Goal: Information Seeking & Learning: Learn about a topic

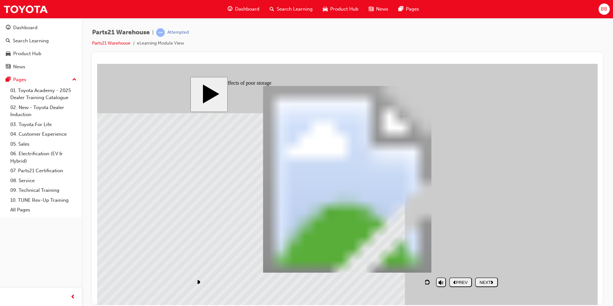
click at [492, 277] on button "NEXT" at bounding box center [486, 282] width 23 height 10
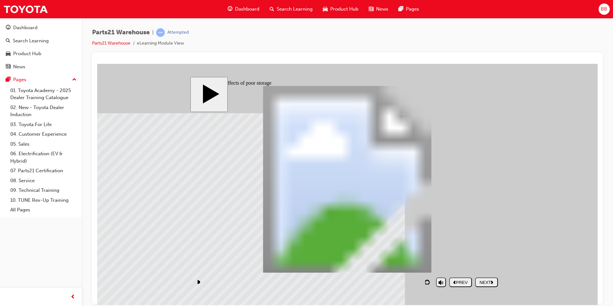
click at [486, 280] on div "NEXT" at bounding box center [487, 282] width 18 height 5
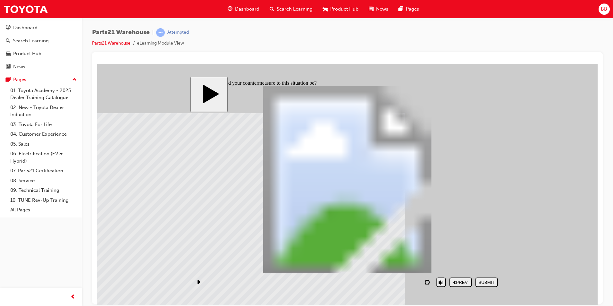
checkbox input "false"
click at [490, 281] on div "SUBMIT" at bounding box center [487, 282] width 18 height 5
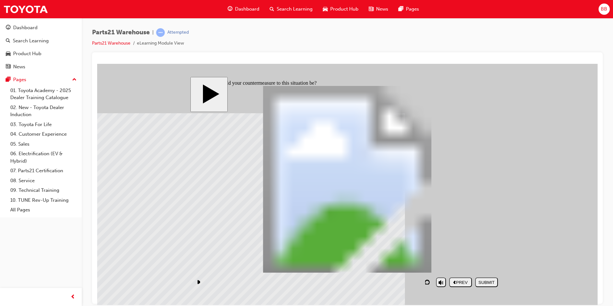
checkbox input "true"
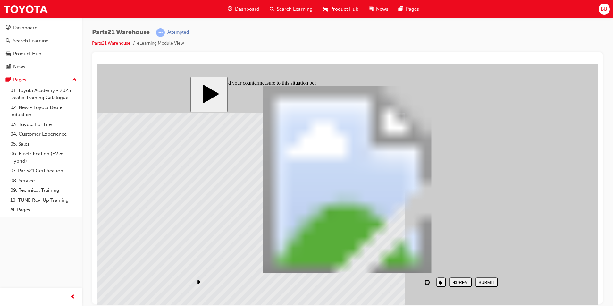
checkbox input "false"
checkbox input "true"
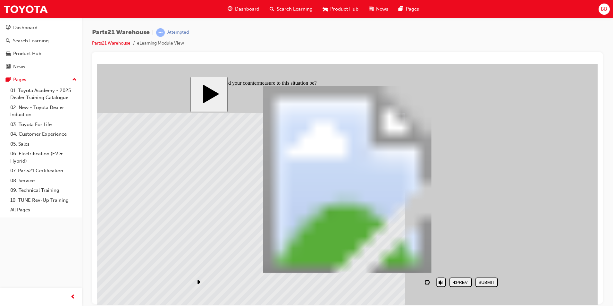
click at [496, 281] on div "SUBMIT" at bounding box center [487, 282] width 18 height 5
click at [490, 286] on button "NEXT" at bounding box center [486, 282] width 23 height 10
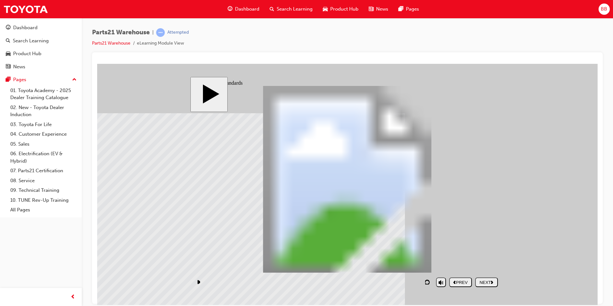
click at [489, 287] on nav "PREV NEXT SUBMIT" at bounding box center [473, 282] width 49 height 15
click at [489, 283] on div "NEXT" at bounding box center [487, 282] width 18 height 5
click at [490, 285] on div "NEXT" at bounding box center [487, 282] width 18 height 5
click at [491, 282] on div "SUBMIT" at bounding box center [487, 282] width 18 height 5
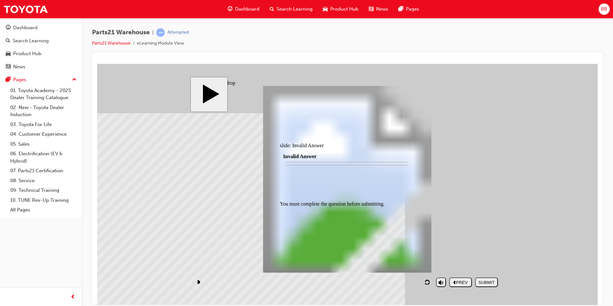
click at [344, 238] on div at bounding box center [347, 238] width 135 height 0
drag, startPoint x: 460, startPoint y: 166, endPoint x: 383, endPoint y: 170, distance: 76.5
drag, startPoint x: 451, startPoint y: 221, endPoint x: 393, endPoint y: 220, distance: 58.1
click at [493, 285] on div "SUBMIT" at bounding box center [487, 282] width 18 height 5
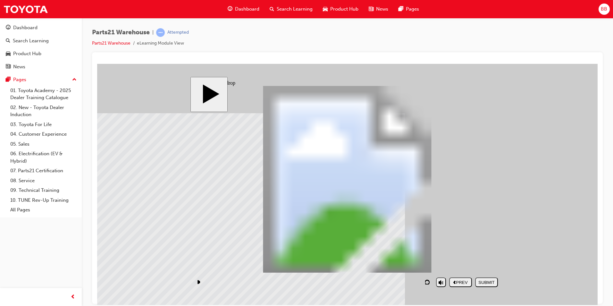
drag, startPoint x: 448, startPoint y: 172, endPoint x: 429, endPoint y: 210, distance: 42.2
drag, startPoint x: 441, startPoint y: 213, endPoint x: 372, endPoint y: 155, distance: 90.8
click at [504, 287] on div "slide: Drag and drop PARTS21 Warehouse (Quality) PARTS21 Warehouse Rectangle 1 …" at bounding box center [348, 184] width 314 height 215
click at [496, 282] on div "SUBMIT" at bounding box center [487, 282] width 18 height 5
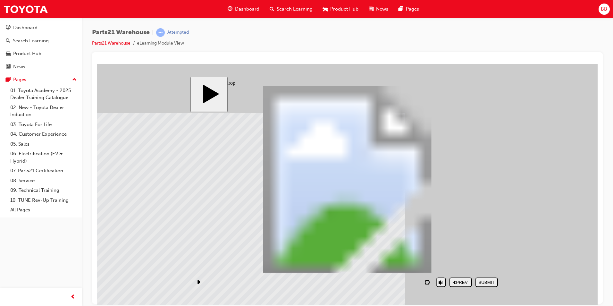
drag, startPoint x: 452, startPoint y: 166, endPoint x: 400, endPoint y: 236, distance: 87.2
drag, startPoint x: 382, startPoint y: 177, endPoint x: 370, endPoint y: 155, distance: 25.4
click at [489, 285] on div "SUBMIT" at bounding box center [487, 282] width 18 height 5
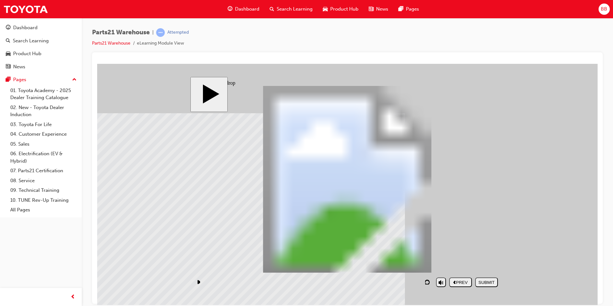
drag, startPoint x: 447, startPoint y: 161, endPoint x: 376, endPoint y: 225, distance: 95.2
drag, startPoint x: 468, startPoint y: 227, endPoint x: 449, endPoint y: 222, distance: 19.9
drag, startPoint x: 465, startPoint y: 164, endPoint x: 383, endPoint y: 165, distance: 81.2
click at [487, 284] on div "SUBMIT" at bounding box center [487, 282] width 18 height 5
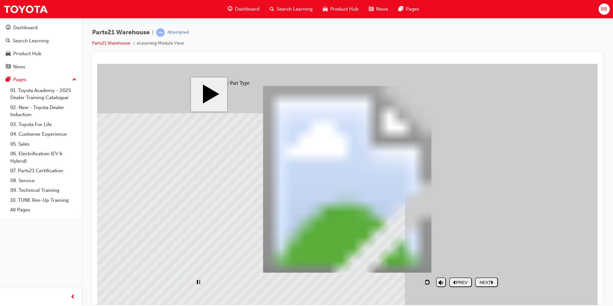
click at [487, 281] on div "NEXT" at bounding box center [487, 282] width 18 height 5
drag, startPoint x: 266, startPoint y: 247, endPoint x: 269, endPoint y: 244, distance: 4.6
drag, startPoint x: 231, startPoint y: 201, endPoint x: 230, endPoint y: 234, distance: 32.4
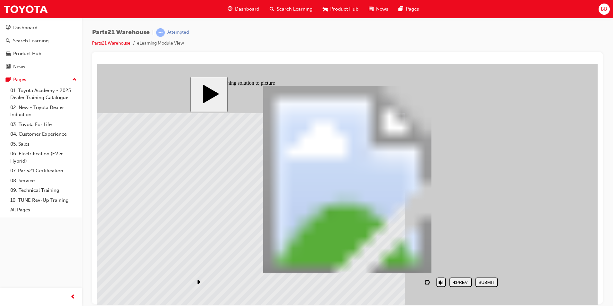
drag, startPoint x: 239, startPoint y: 216, endPoint x: 465, endPoint y: 215, distance: 225.9
drag, startPoint x: 312, startPoint y: 238, endPoint x: 381, endPoint y: 205, distance: 76.9
drag, startPoint x: 391, startPoint y: 232, endPoint x: 465, endPoint y: 194, distance: 83.4
drag, startPoint x: 442, startPoint y: 251, endPoint x: 229, endPoint y: 213, distance: 216.6
drag, startPoint x: 234, startPoint y: 244, endPoint x: 286, endPoint y: 211, distance: 61.8
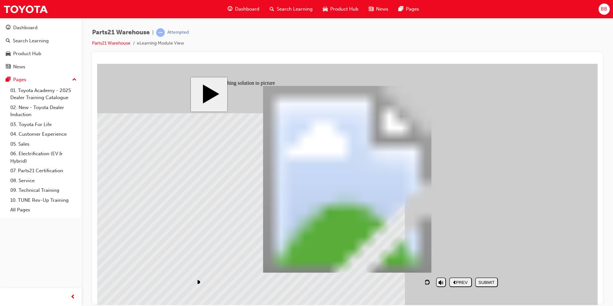
drag, startPoint x: 489, startPoint y: 282, endPoint x: 489, endPoint y: 286, distance: 4.2
click at [489, 286] on button "SUBMIT" at bounding box center [486, 282] width 23 height 10
drag, startPoint x: 319, startPoint y: 232, endPoint x: 457, endPoint y: 195, distance: 143.0
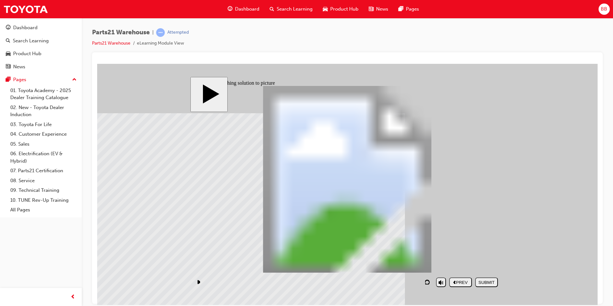
drag, startPoint x: 374, startPoint y: 241, endPoint x: 229, endPoint y: 202, distance: 150.2
drag, startPoint x: 256, startPoint y: 251, endPoint x: 411, endPoint y: 218, distance: 158.8
drag, startPoint x: 397, startPoint y: 237, endPoint x: 337, endPoint y: 206, distance: 68.0
click at [491, 286] on button "SUBMIT" at bounding box center [486, 282] width 23 height 10
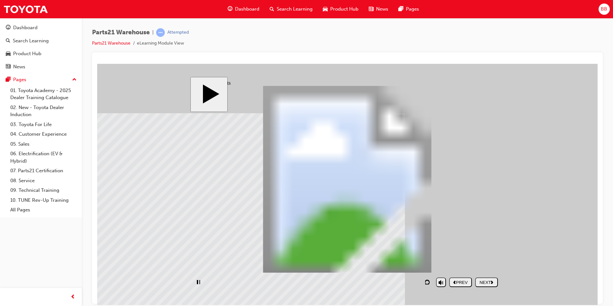
click at [484, 280] on div "NEXT" at bounding box center [487, 282] width 18 height 5
drag, startPoint x: 361, startPoint y: 0, endPoint x: 245, endPoint y: 55, distance: 128.6
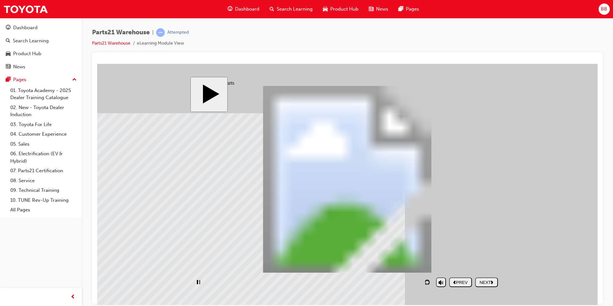
click at [245, 55] on div at bounding box center [347, 178] width 511 height 252
click at [477, 275] on nav "PREV NEXT SUBMIT" at bounding box center [473, 282] width 49 height 15
click at [487, 287] on button "NEXT" at bounding box center [486, 282] width 23 height 10
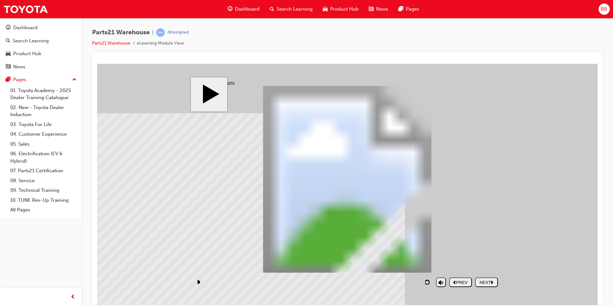
click at [489, 284] on div "NEXT" at bounding box center [487, 282] width 18 height 5
click at [480, 280] on div "NEXT" at bounding box center [487, 282] width 18 height 5
click at [489, 285] on div "NEXT" at bounding box center [487, 282] width 18 height 5
click at [103, 162] on body "slide: Summary PARTS21 Warehouse (Quality) PARTS21 Warehouse Rectangle 1 home i…" at bounding box center [347, 184] width 501 height 241
click at [492, 280] on div "NEXT" at bounding box center [487, 282] width 18 height 5
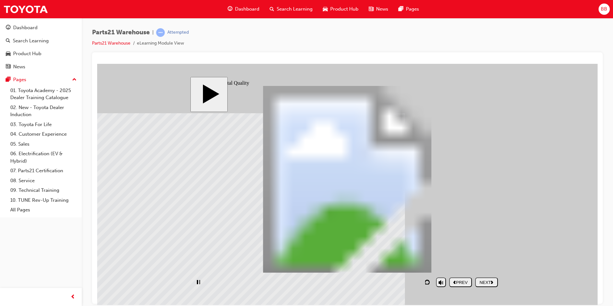
click at [489, 280] on div "NEXT" at bounding box center [487, 282] width 18 height 5
click at [490, 281] on div "SUBMIT" at bounding box center [487, 282] width 18 height 5
click at [490, 281] on div at bounding box center [347, 184] width 501 height 241
click at [461, 281] on div "PREV" at bounding box center [461, 282] width 18 height 5
click at [463, 283] on div "PREV" at bounding box center [461, 282] width 18 height 5
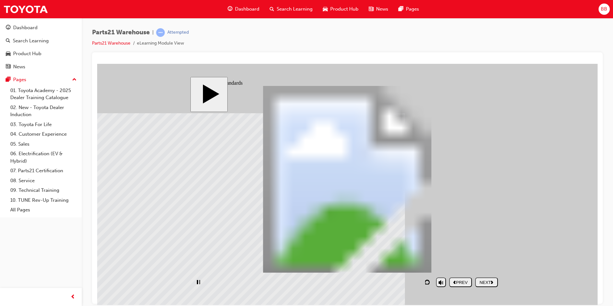
click at [463, 283] on div "PREV" at bounding box center [461, 282] width 18 height 5
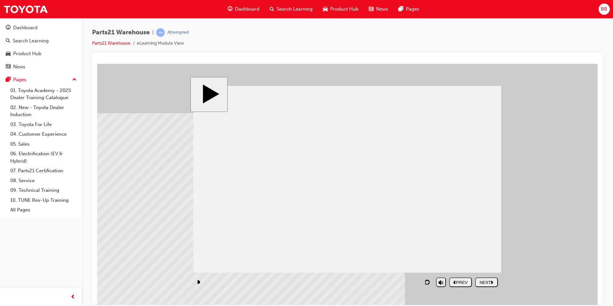
click at [493, 285] on div "NEXT" at bounding box center [487, 282] width 18 height 5
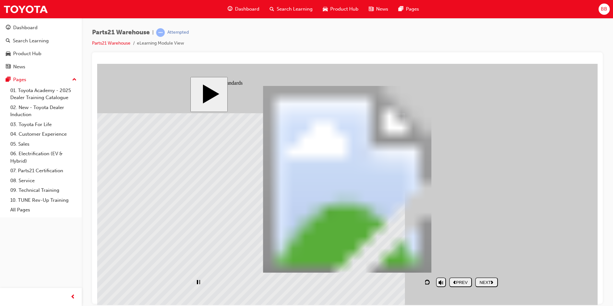
click at [493, 285] on div "NEXT" at bounding box center [487, 282] width 18 height 5
click at [466, 283] on div "PREV" at bounding box center [461, 282] width 18 height 5
click at [465, 283] on div "PREV" at bounding box center [461, 282] width 18 height 5
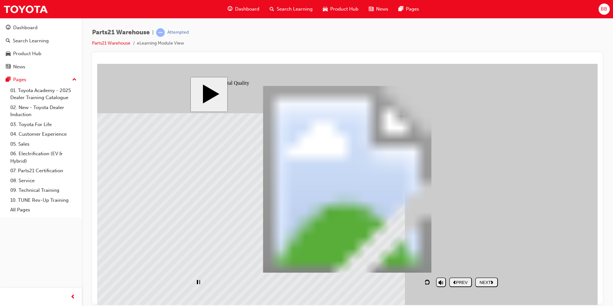
click at [491, 283] on div "NEXT" at bounding box center [487, 282] width 18 height 5
click at [97, 64] on div "SUBMIT" at bounding box center [97, 64] width 0 height 0
click at [491, 283] on div at bounding box center [347, 184] width 501 height 241
click at [348, 238] on div at bounding box center [347, 238] width 135 height 0
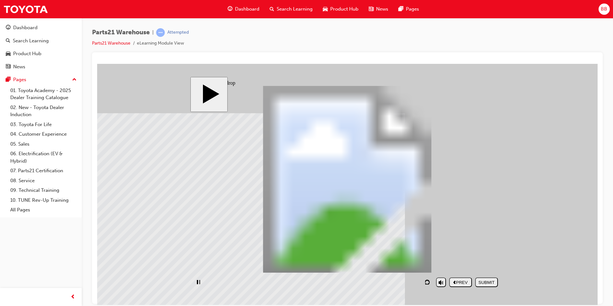
drag, startPoint x: 465, startPoint y: 224, endPoint x: 393, endPoint y: 223, distance: 72.5
drag, startPoint x: 455, startPoint y: 207, endPoint x: 389, endPoint y: 197, distance: 67.1
drag, startPoint x: 454, startPoint y: 149, endPoint x: 374, endPoint y: 152, distance: 79.6
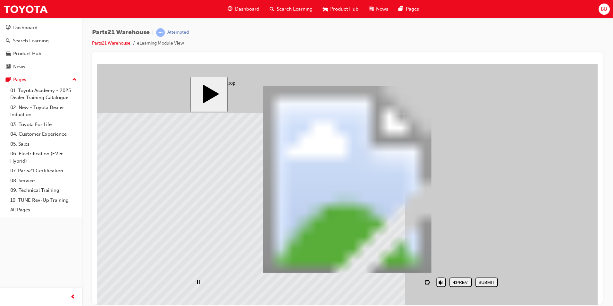
click at [492, 282] on div "SUBMIT" at bounding box center [487, 282] width 18 height 5
drag, startPoint x: 232, startPoint y: 229, endPoint x: 358, endPoint y: 223, distance: 126.5
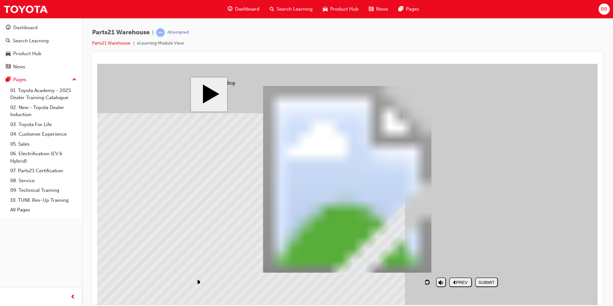
drag, startPoint x: 469, startPoint y: 153, endPoint x: 390, endPoint y: 155, distance: 79.3
drag, startPoint x: 456, startPoint y: 234, endPoint x: 402, endPoint y: 229, distance: 53.8
click at [486, 280] on div "SUBMIT" at bounding box center [487, 282] width 18 height 5
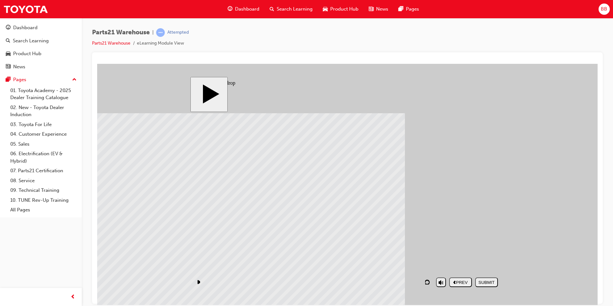
drag, startPoint x: 460, startPoint y: 224, endPoint x: 382, endPoint y: 219, distance: 78.1
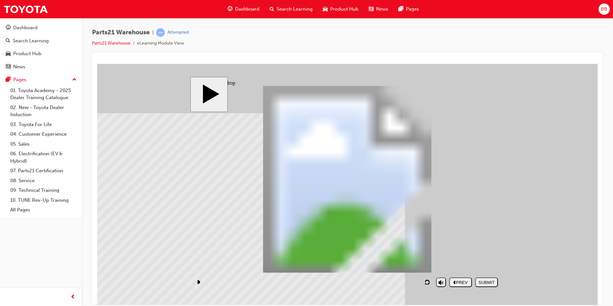
click at [496, 282] on div "SUBMIT" at bounding box center [487, 282] width 18 height 5
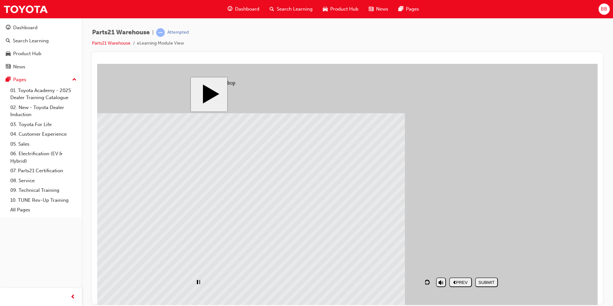
drag, startPoint x: 436, startPoint y: 164, endPoint x: 372, endPoint y: 165, distance: 63.8
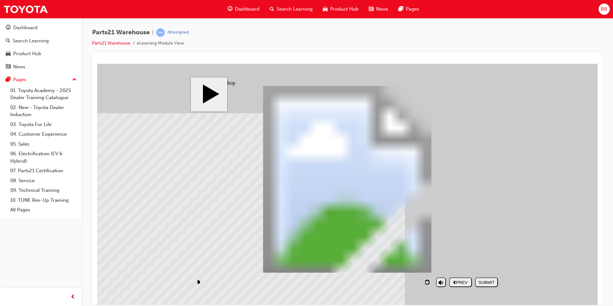
drag, startPoint x: 438, startPoint y: 220, endPoint x: 392, endPoint y: 218, distance: 45.6
click at [486, 280] on div "SUBMIT" at bounding box center [487, 282] width 18 height 5
drag, startPoint x: 440, startPoint y: 165, endPoint x: 367, endPoint y: 167, distance: 73.8
drag, startPoint x: 451, startPoint y: 226, endPoint x: 381, endPoint y: 229, distance: 69.4
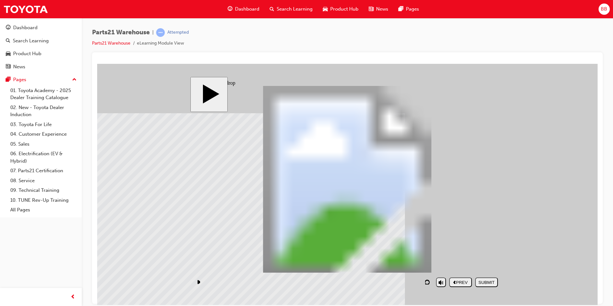
click at [488, 280] on div "SUBMIT" at bounding box center [487, 282] width 18 height 5
click at [498, 278] on button "NEXT" at bounding box center [486, 282] width 23 height 10
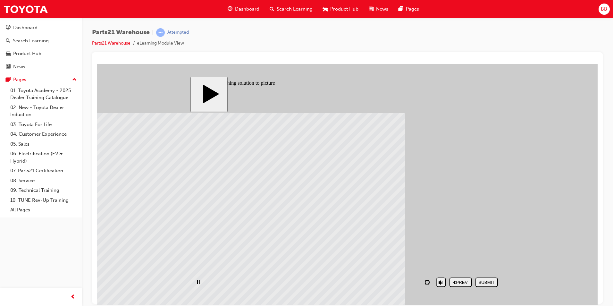
click at [490, 283] on div "SUBMIT" at bounding box center [487, 282] width 18 height 5
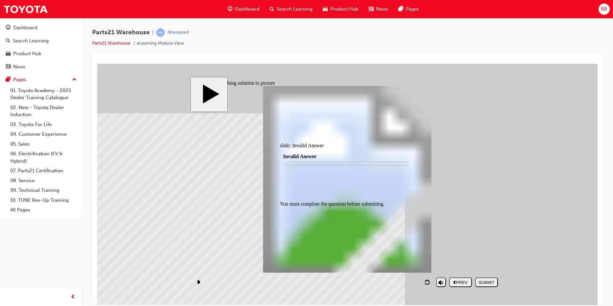
click at [490, 283] on div at bounding box center [347, 184] width 501 height 241
drag, startPoint x: 240, startPoint y: 241, endPoint x: 329, endPoint y: 202, distance: 97.0
drag, startPoint x: 244, startPoint y: 239, endPoint x: 308, endPoint y: 241, distance: 64.5
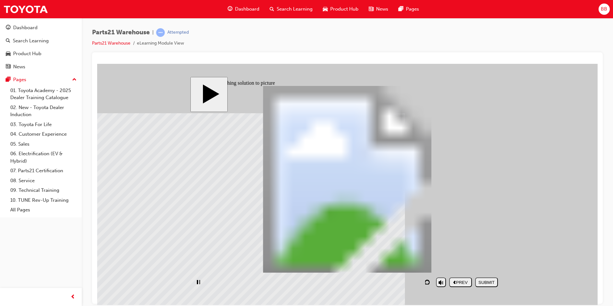
drag, startPoint x: 323, startPoint y: 207, endPoint x: 323, endPoint y: 199, distance: 8.3
drag, startPoint x: 389, startPoint y: 245, endPoint x: 253, endPoint y: 208, distance: 140.4
drag, startPoint x: 251, startPoint y: 240, endPoint x: 324, endPoint y: 210, distance: 78.7
drag, startPoint x: 327, startPoint y: 237, endPoint x: 475, endPoint y: 201, distance: 152.0
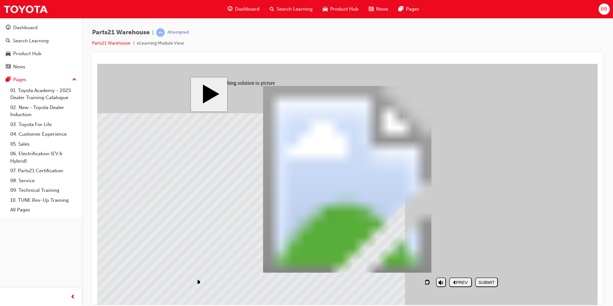
drag, startPoint x: 460, startPoint y: 233, endPoint x: 397, endPoint y: 222, distance: 64.1
drag, startPoint x: 487, startPoint y: 286, endPoint x: 491, endPoint y: 287, distance: 4.0
click at [488, 286] on button "SUBMIT" at bounding box center [486, 282] width 23 height 10
drag, startPoint x: 444, startPoint y: 238, endPoint x: 359, endPoint y: 201, distance: 93.5
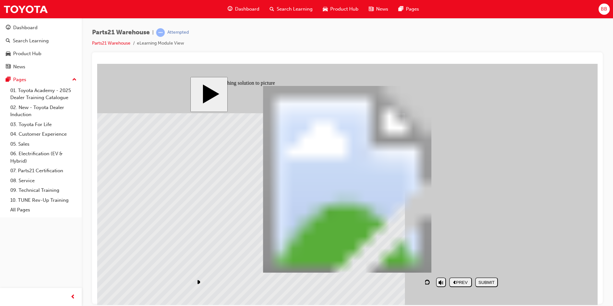
drag, startPoint x: 388, startPoint y: 245, endPoint x: 310, endPoint y: 209, distance: 86.3
drag, startPoint x: 323, startPoint y: 240, endPoint x: 466, endPoint y: 209, distance: 145.6
drag, startPoint x: 228, startPoint y: 237, endPoint x: 230, endPoint y: 205, distance: 32.4
click at [485, 281] on div "SUBMIT" at bounding box center [487, 282] width 18 height 5
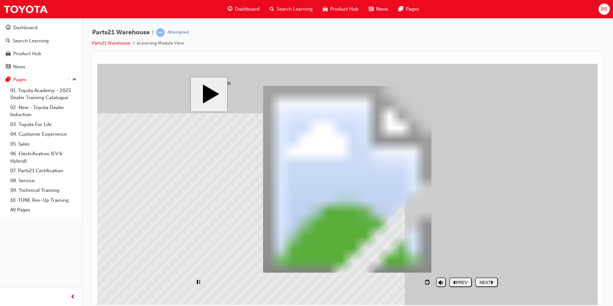
click at [480, 276] on nav "PREV NEXT SUBMIT" at bounding box center [473, 282] width 49 height 15
click at [482, 280] on div "NEXT" at bounding box center [487, 282] width 18 height 5
click at [489, 280] on div "NEXT" at bounding box center [487, 282] width 18 height 5
click at [493, 282] on polygon "next" at bounding box center [492, 281] width 2 height 3
click at [489, 285] on div "NEXT" at bounding box center [487, 282] width 18 height 5
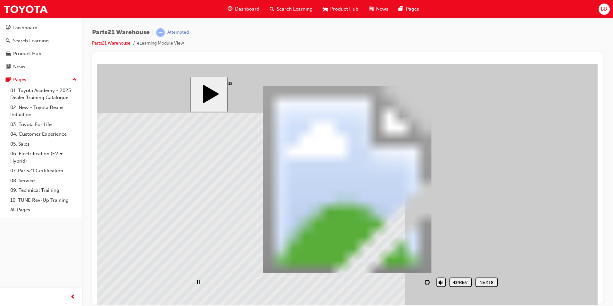
click at [491, 282] on div "NEXT" at bounding box center [487, 282] width 18 height 5
click at [492, 282] on div "NEXT" at bounding box center [487, 282] width 18 height 5
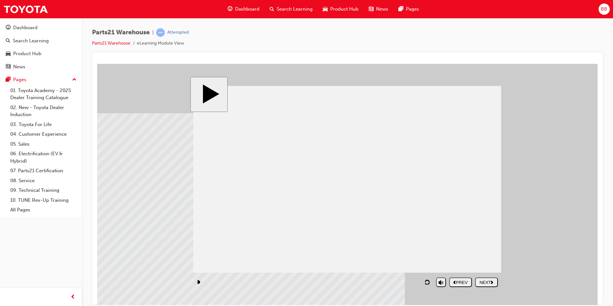
click at [493, 282] on polygon "next" at bounding box center [492, 281] width 2 height 3
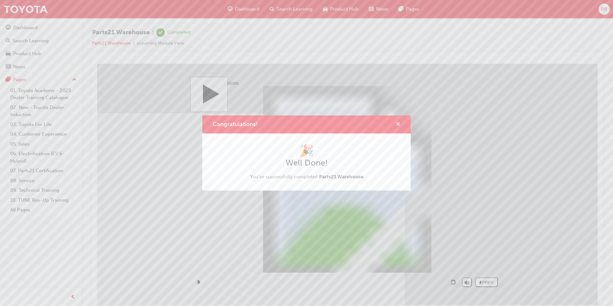
click at [399, 126] on span "cross-icon" at bounding box center [398, 125] width 5 height 6
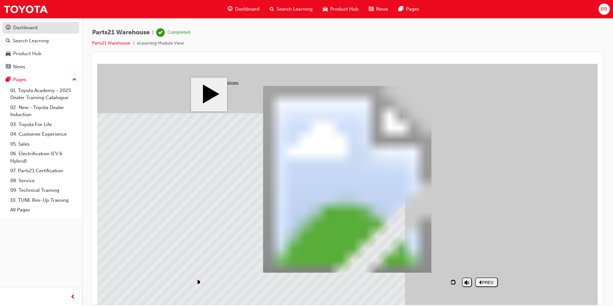
click at [31, 29] on div "Dashboard" at bounding box center [25, 27] width 24 height 7
